Goal: Task Accomplishment & Management: Manage account settings

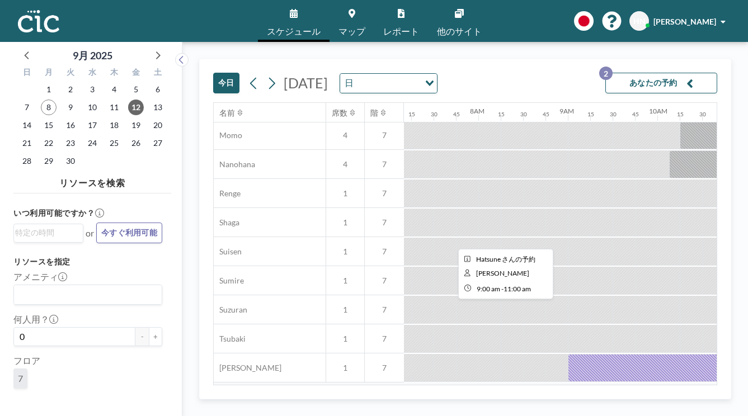
scroll to position [567, 642]
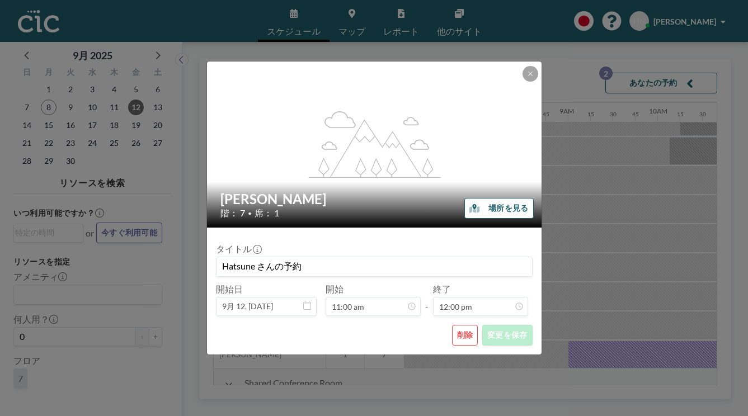
scroll to position [857, 0]
click at [452, 325] on button "削除" at bounding box center [465, 335] width 26 height 21
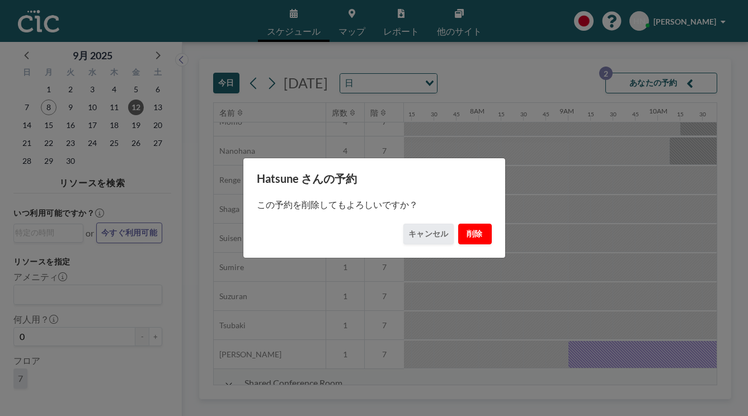
click at [458, 228] on button "削除" at bounding box center [475, 234] width 34 height 21
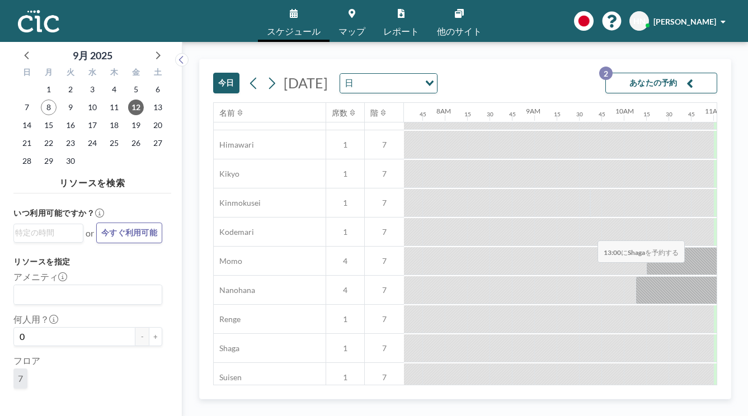
scroll to position [428, 686]
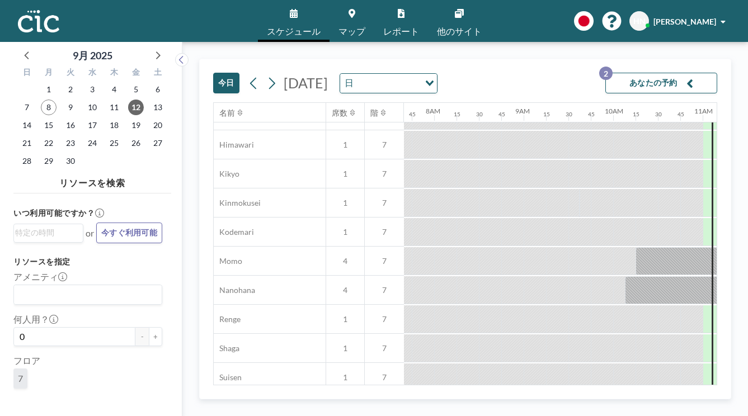
click at [647, 73] on button "あなたの予約 2" at bounding box center [662, 83] width 112 height 21
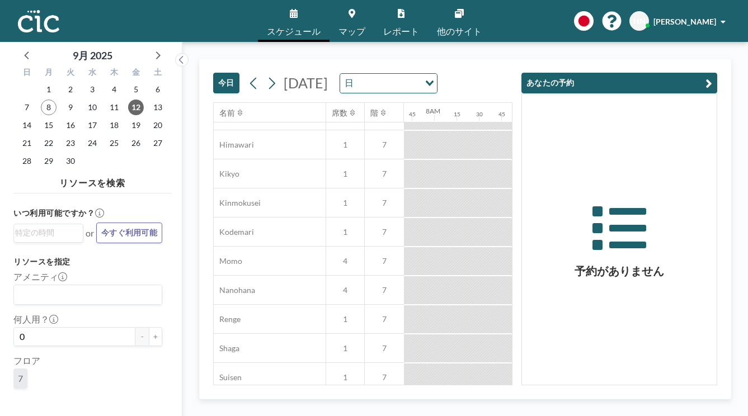
click at [513, 63] on div "[DATE] [DATE] 日 Loading..." at bounding box center [362, 80] width 299 height 43
click at [513, 59] on div "[DATE] [DATE] 日 Loading..." at bounding box center [362, 80] width 299 height 43
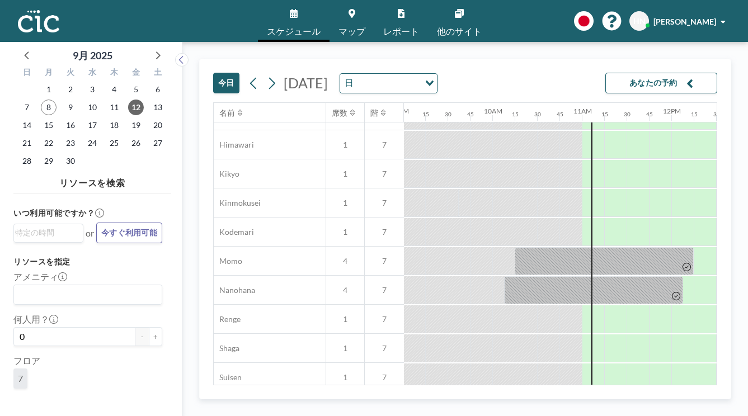
scroll to position [428, 819]
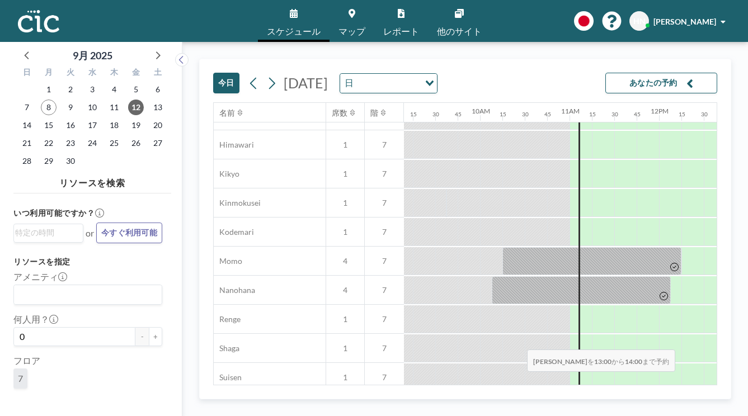
drag, startPoint x: 466, startPoint y: 323, endPoint x: 524, endPoint y: 323, distance: 58.2
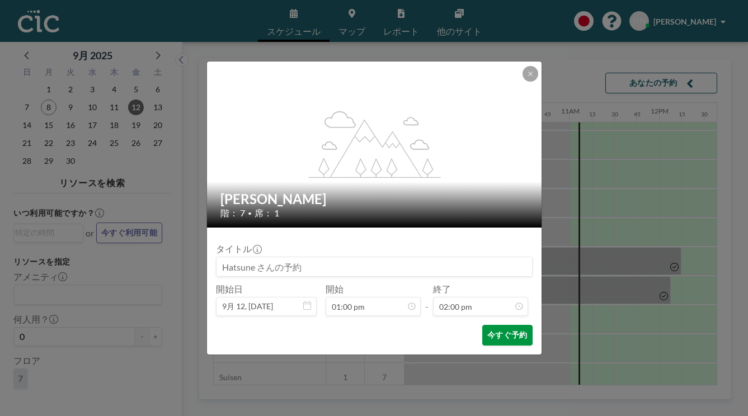
click at [485, 325] on button "今すぐ予約" at bounding box center [507, 335] width 50 height 21
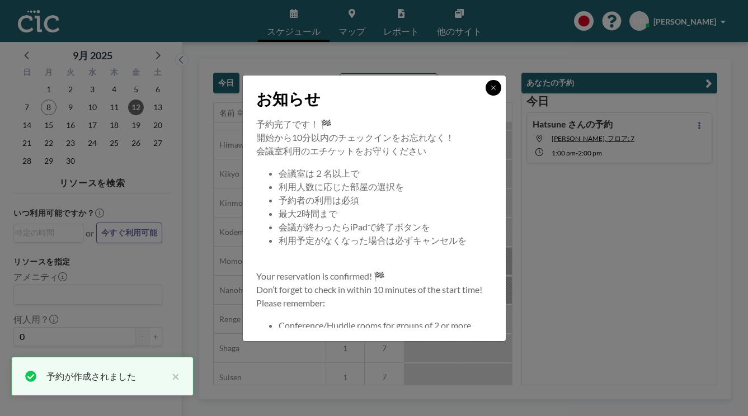
click at [491, 90] on icon at bounding box center [493, 88] width 4 height 4
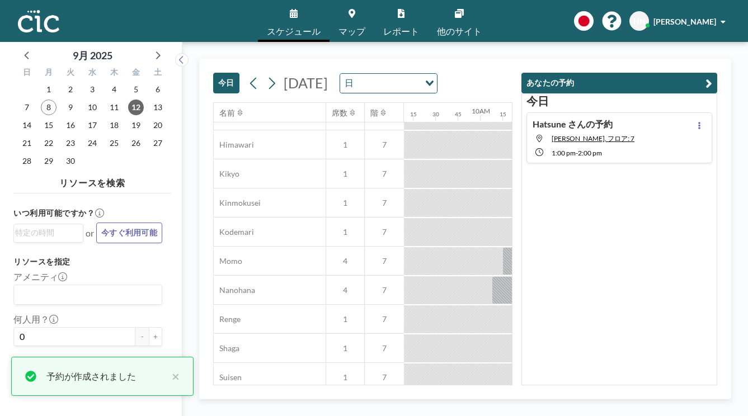
click at [478, 44] on div "[DATE] [DATE] 日 Loading... 名前 席数 階 12AM 15 30 45 1AM 15 30 45 2AM 15 30 45 3AM …" at bounding box center [465, 229] width 566 height 374
